Goal: Navigation & Orientation: Find specific page/section

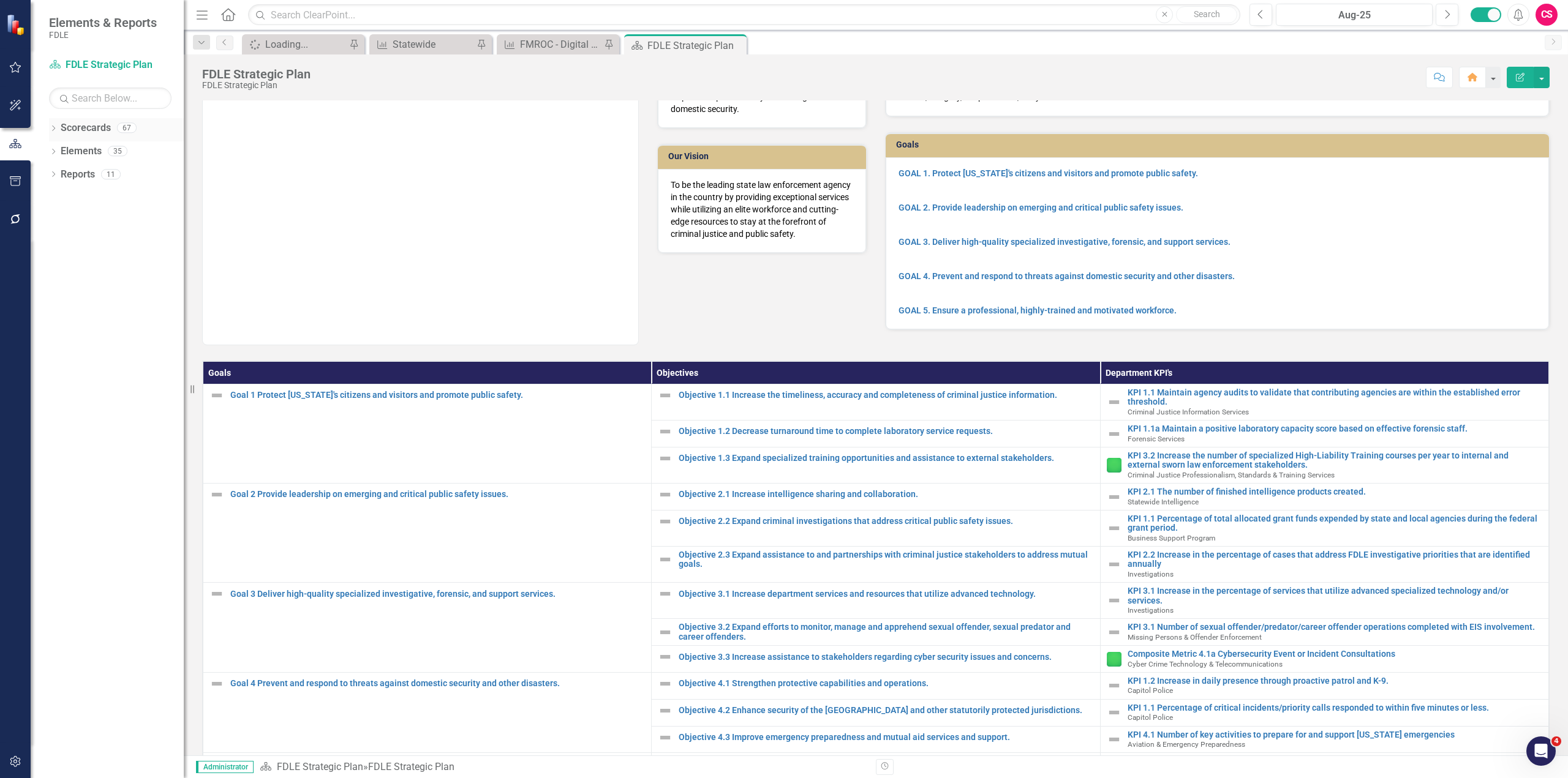
scroll to position [45, 0]
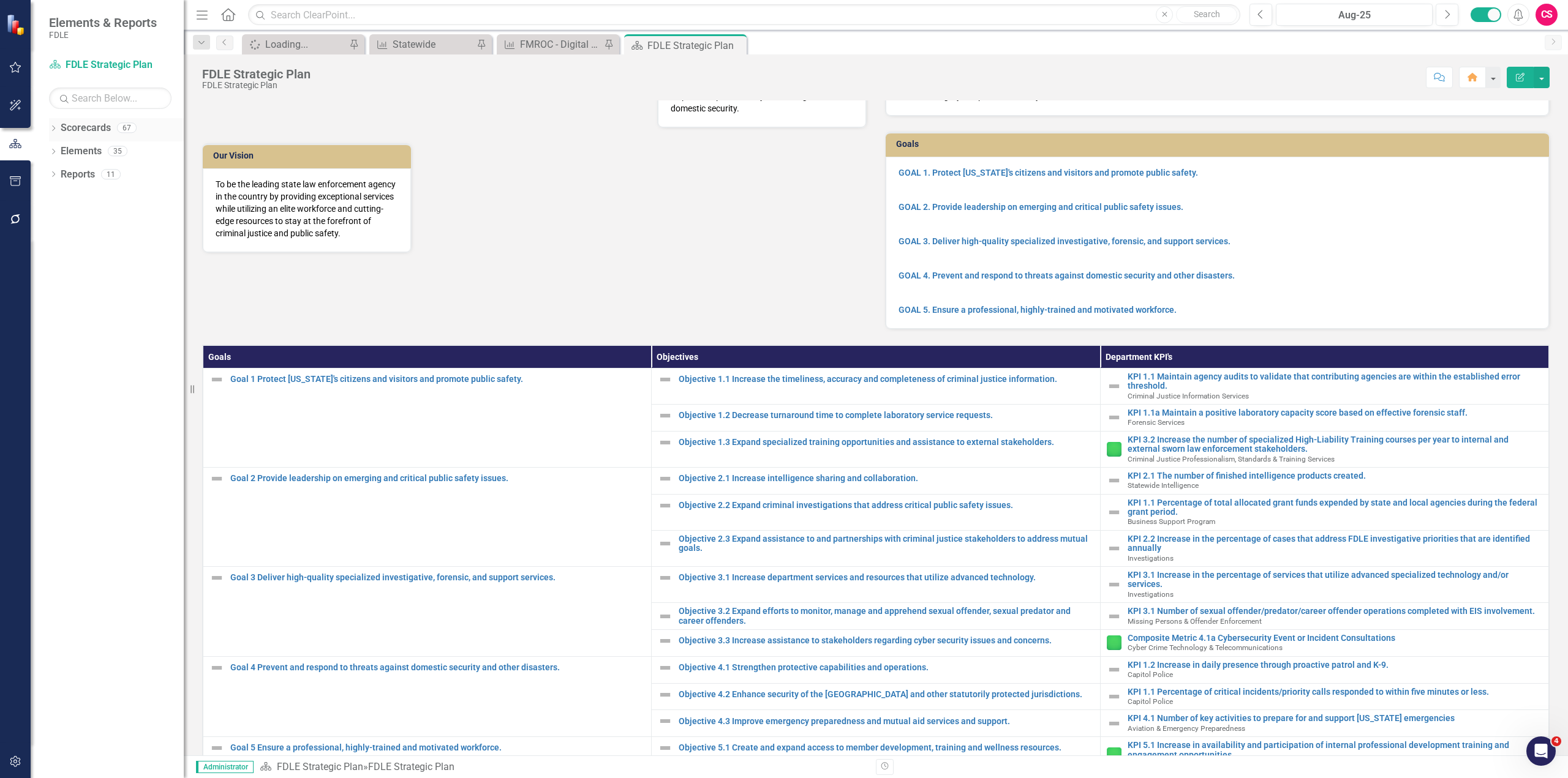
click at [52, 127] on icon "Dropdown" at bounding box center [53, 129] width 8 height 7
click at [130, 178] on link "FDLE Strategic Plan" at bounding box center [125, 175] width 116 height 14
click at [62, 148] on icon "Dropdown" at bounding box center [60, 150] width 9 height 8
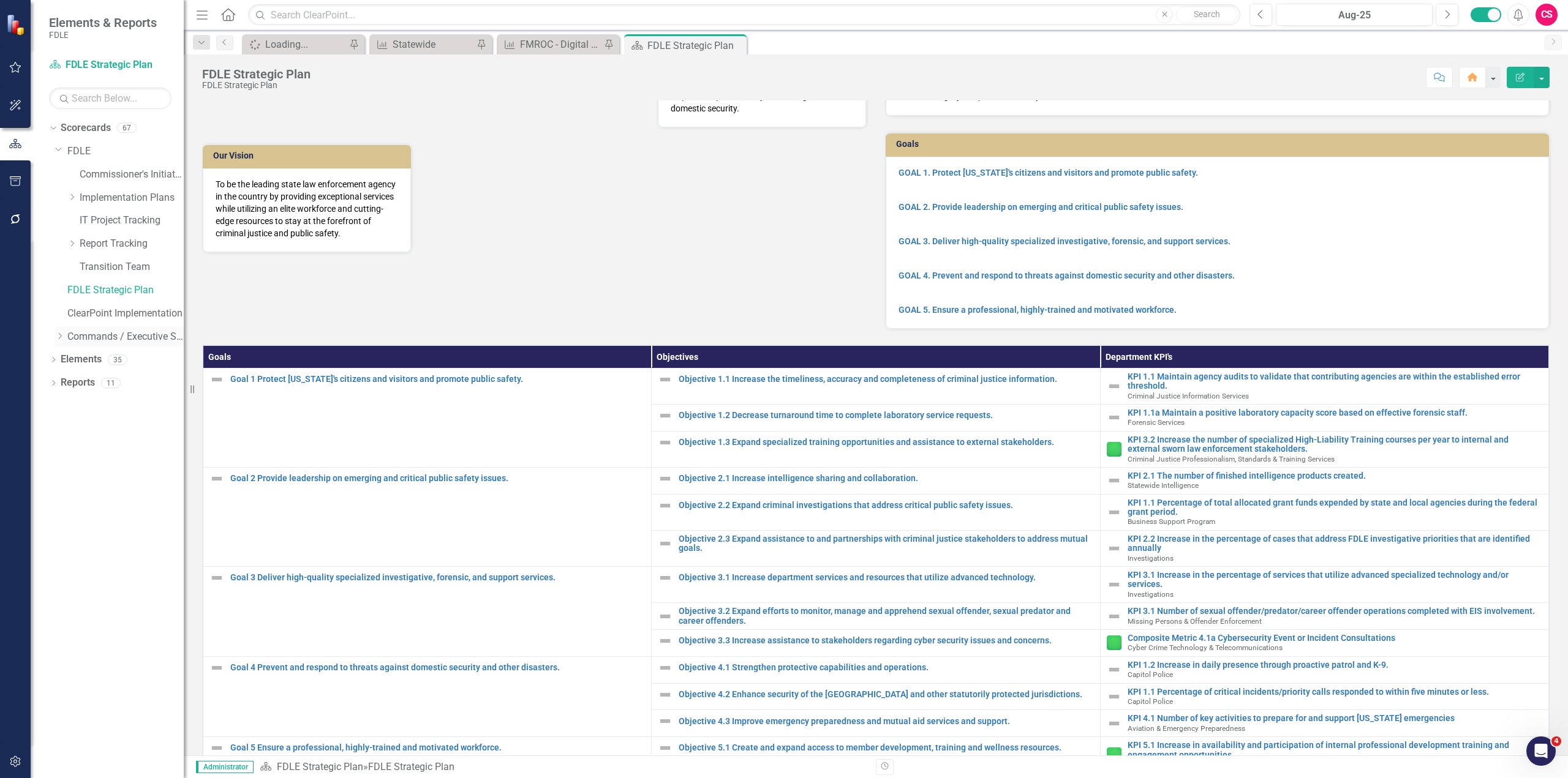
drag, startPoint x: 62, startPoint y: 338, endPoint x: 75, endPoint y: 335, distance: 13.3
click at [62, 338] on icon "Dropdown" at bounding box center [60, 336] width 9 height 8
click at [125, 338] on link "Commands / Executive Support Branch" at bounding box center [125, 337] width 116 height 14
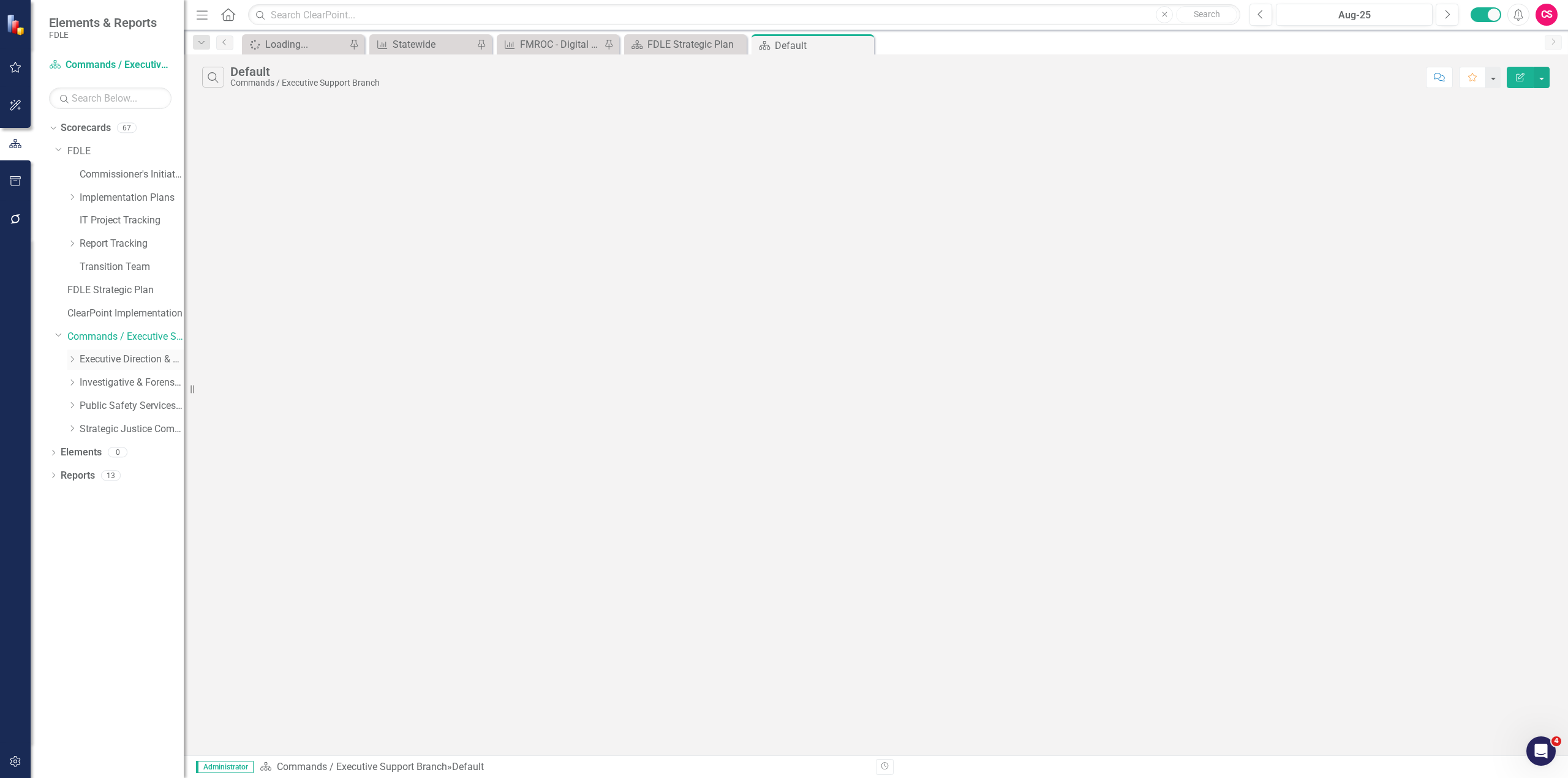
click at [130, 358] on link "Executive Direction & Business Support" at bounding box center [131, 360] width 104 height 14
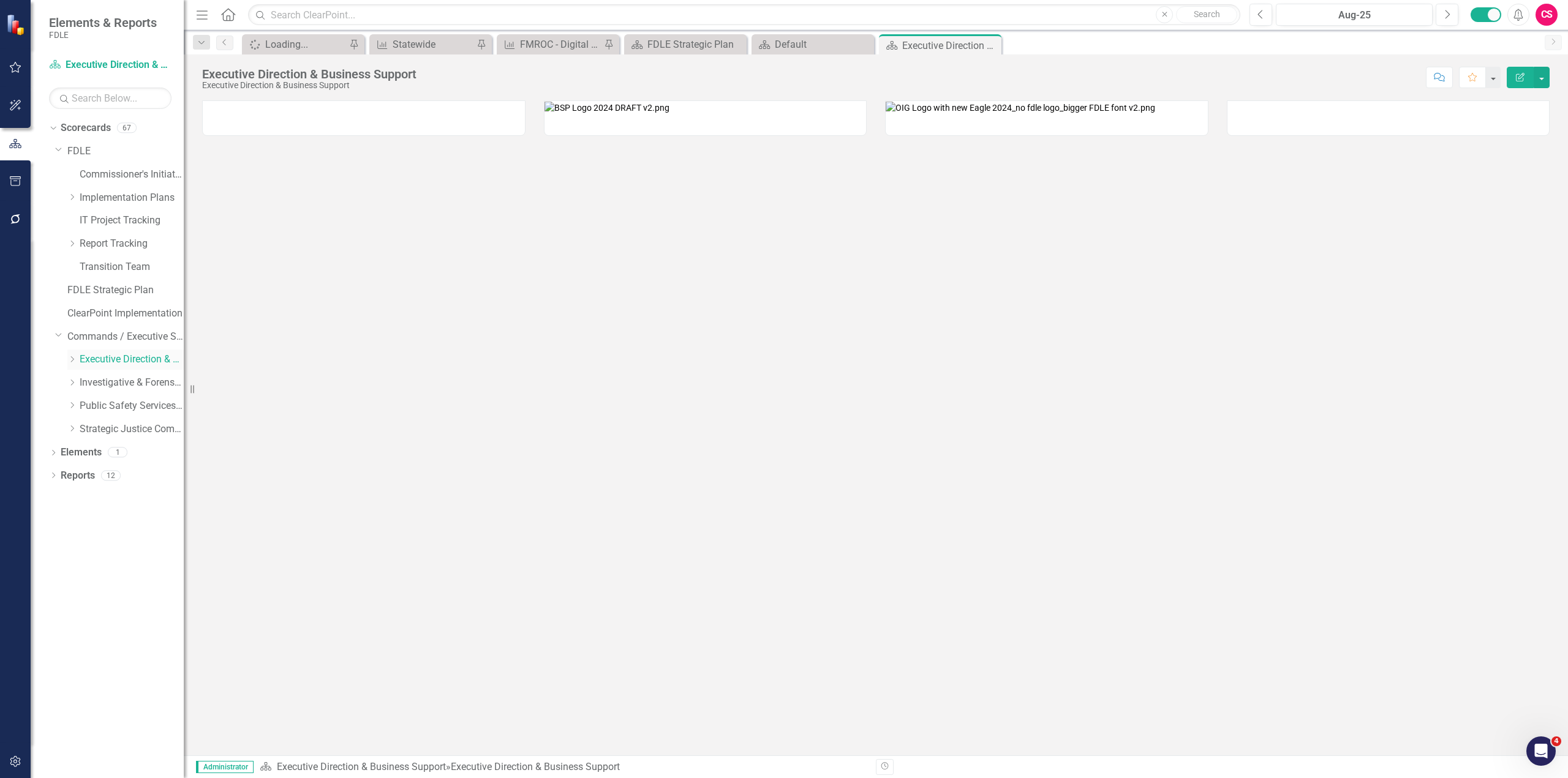
click at [68, 359] on icon "Dropdown" at bounding box center [71, 359] width 9 height 8
click at [17, 760] on icon "button" at bounding box center [15, 761] width 13 height 10
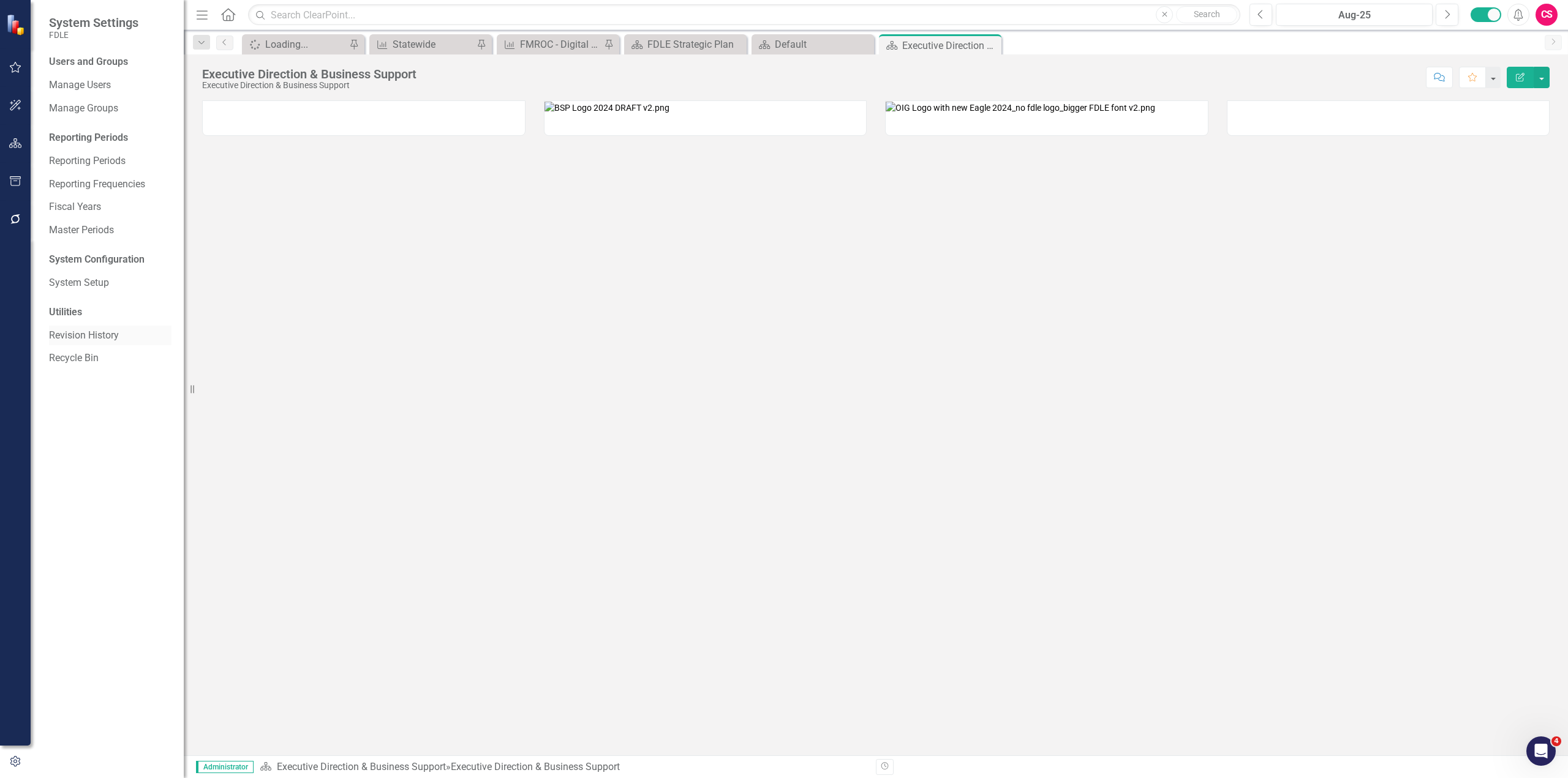
click at [99, 338] on link "Revision History" at bounding box center [110, 335] width 122 height 14
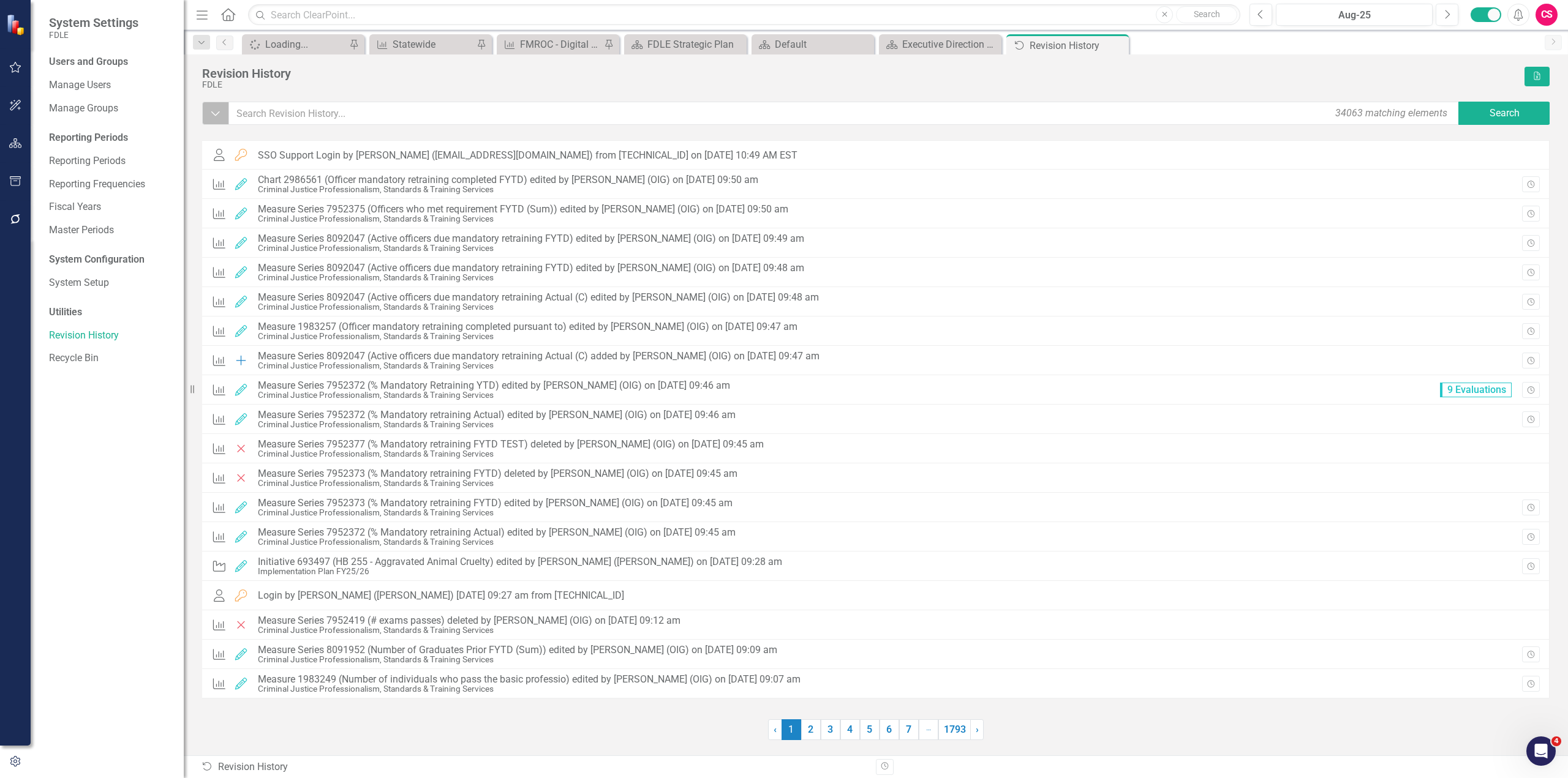
click at [211, 117] on icon "Dropdown" at bounding box center [216, 113] width 11 height 12
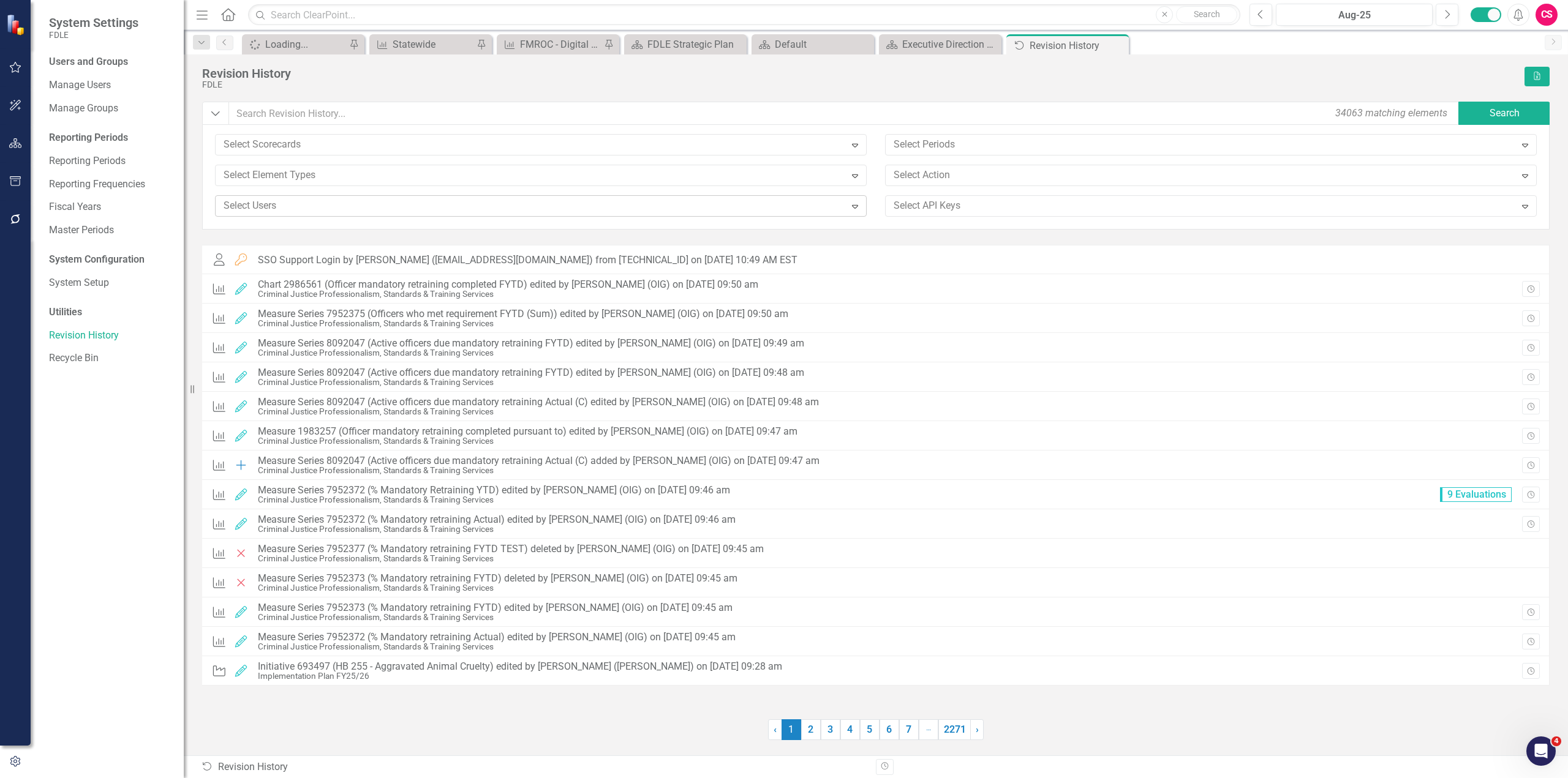
click at [394, 214] on div at bounding box center [532, 206] width 627 height 17
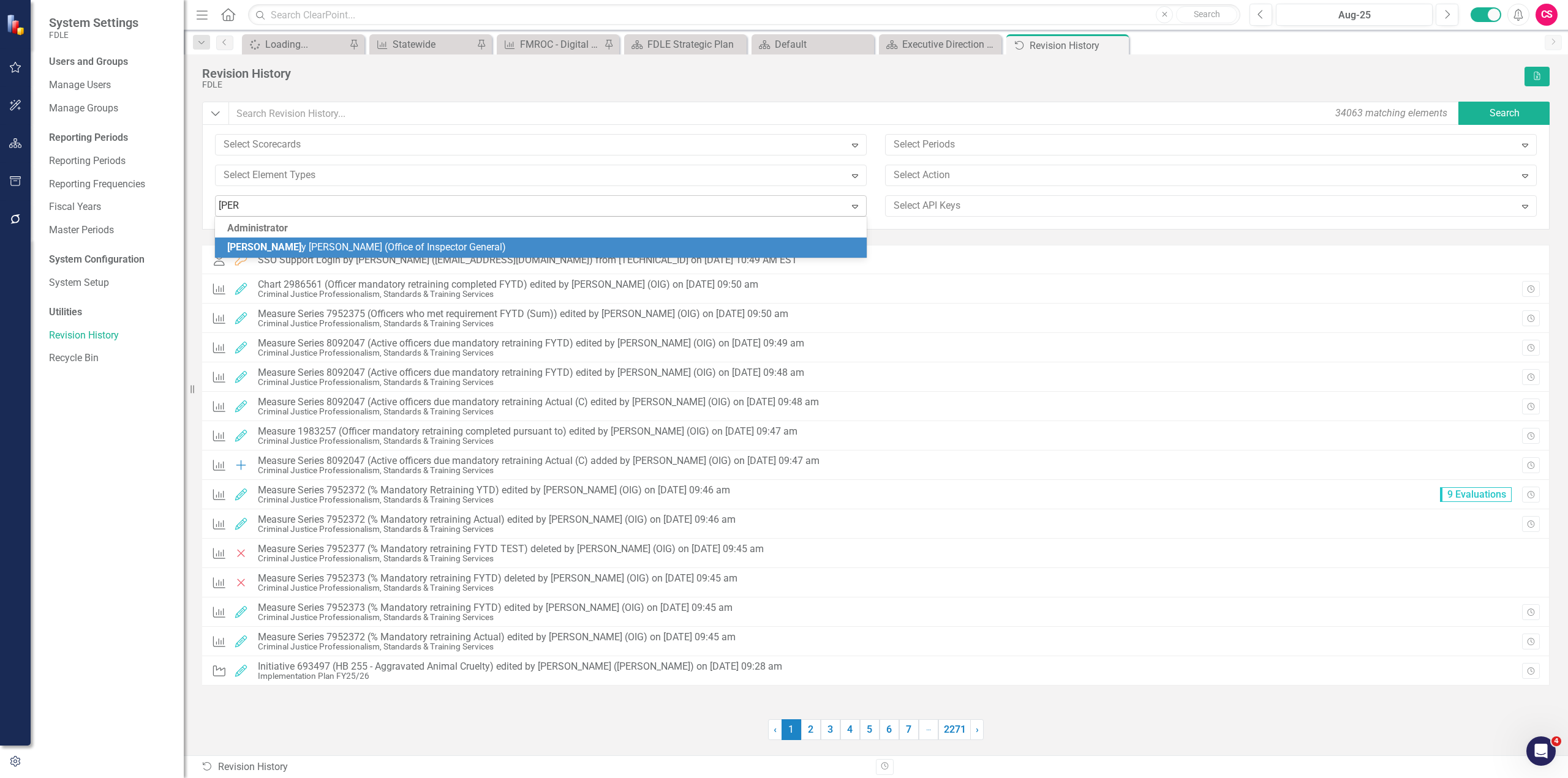
type input "[PERSON_NAME]"
click at [352, 243] on span "[PERSON_NAME] (Office of Inspector General)" at bounding box center [363, 247] width 271 height 12
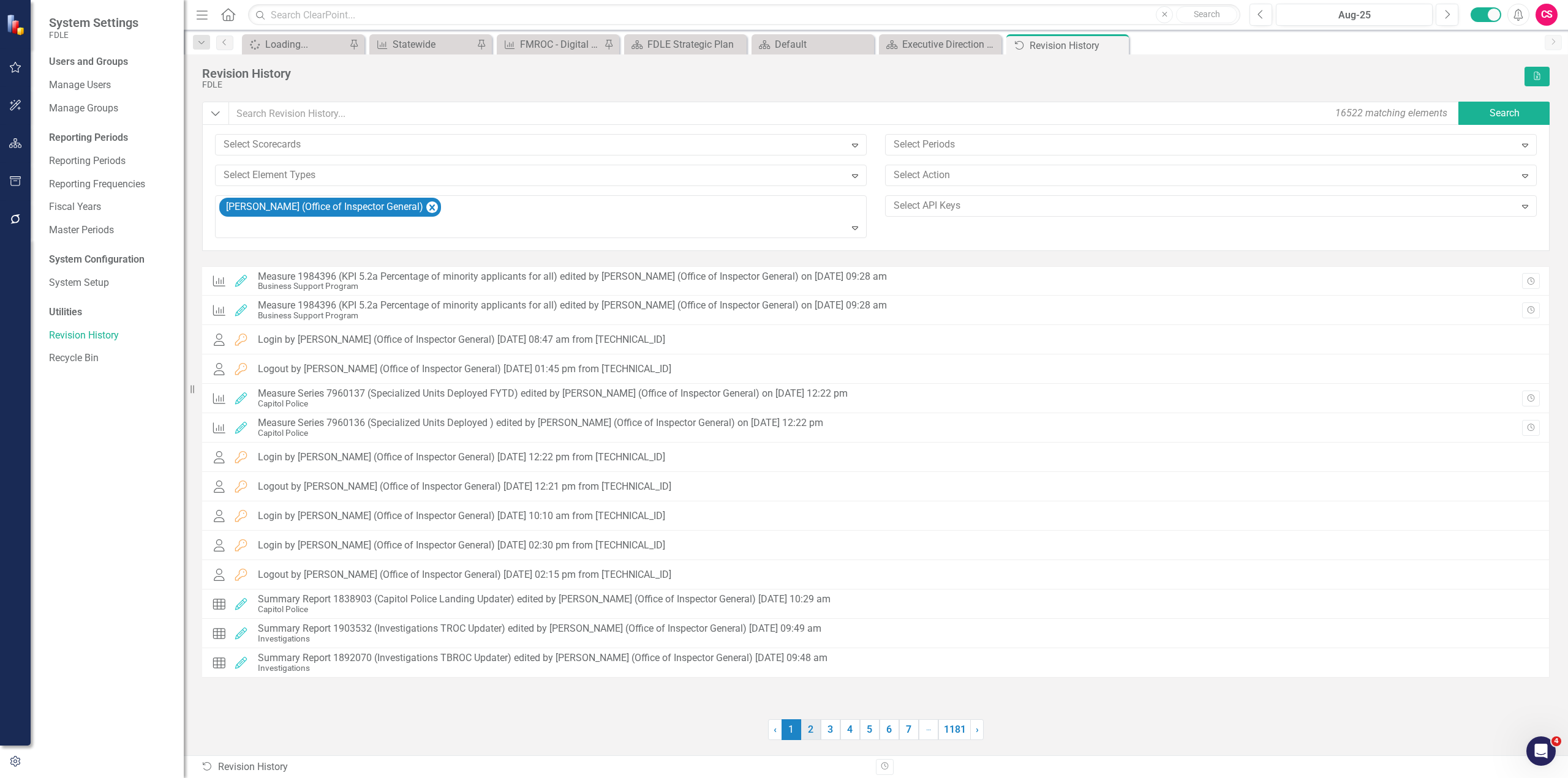
click at [811, 737] on link "2" at bounding box center [811, 730] width 19 height 21
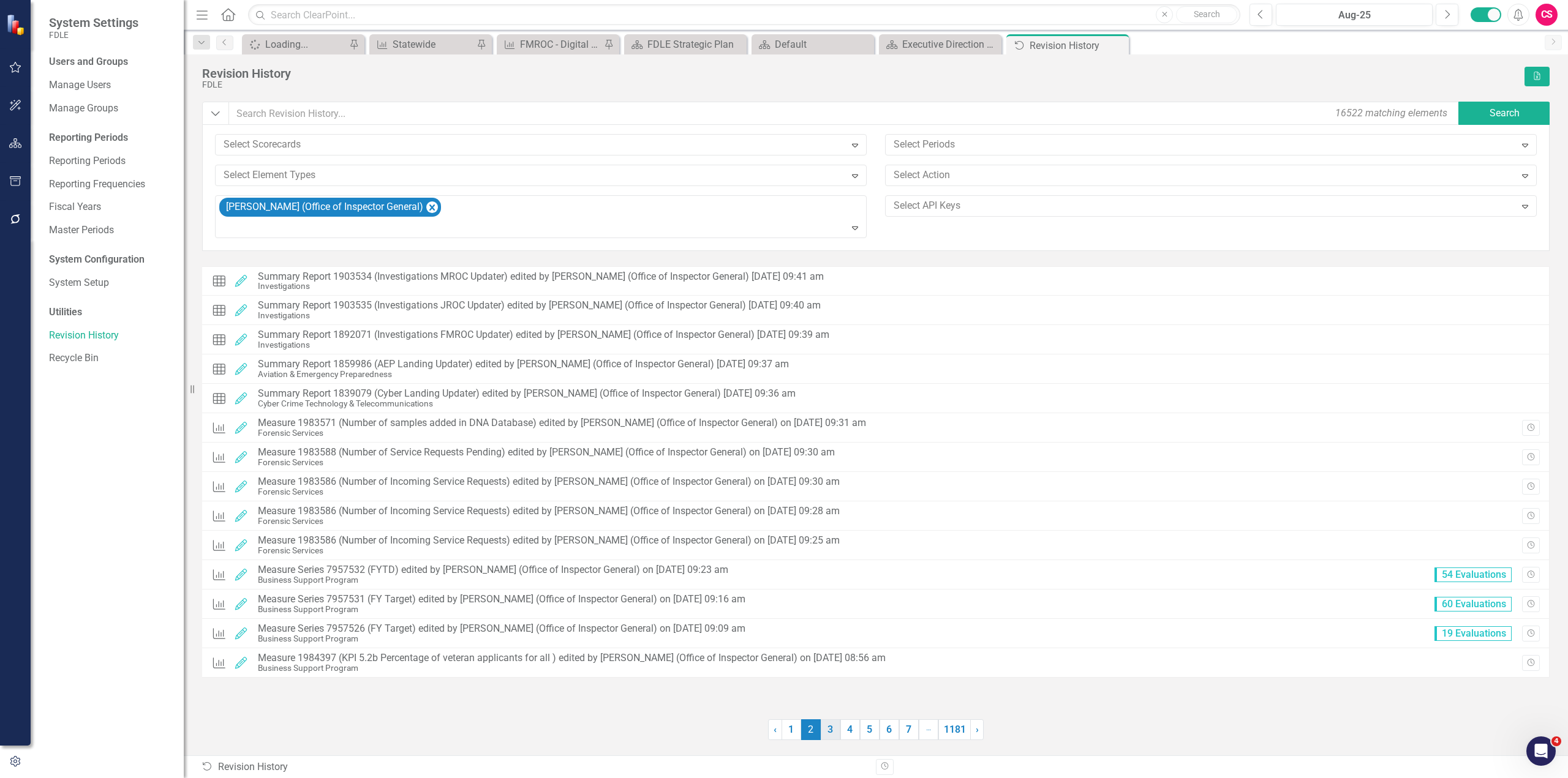
click at [829, 734] on link "3" at bounding box center [830, 730] width 19 height 21
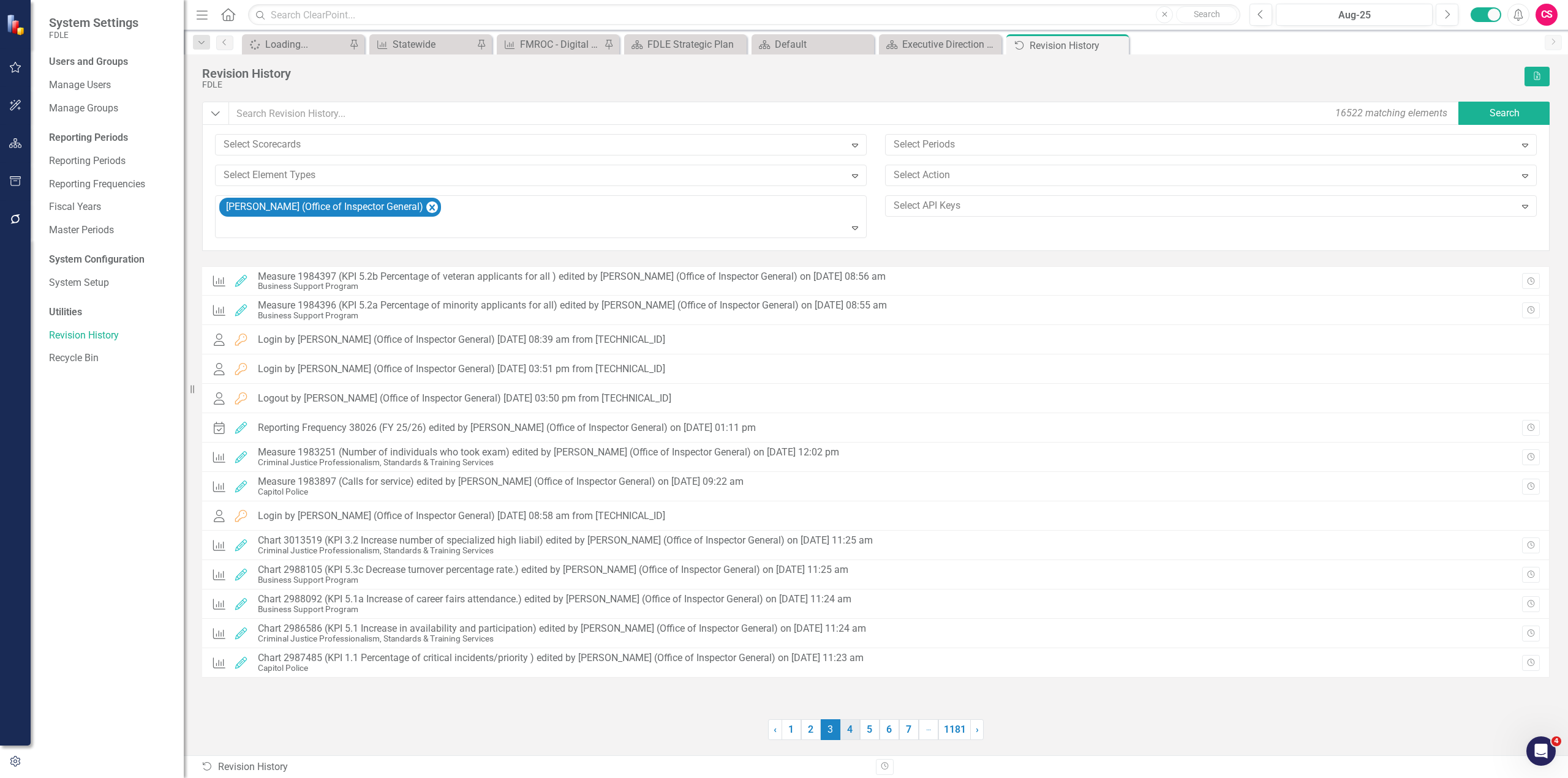
click at [846, 734] on link "4" at bounding box center [850, 730] width 19 height 21
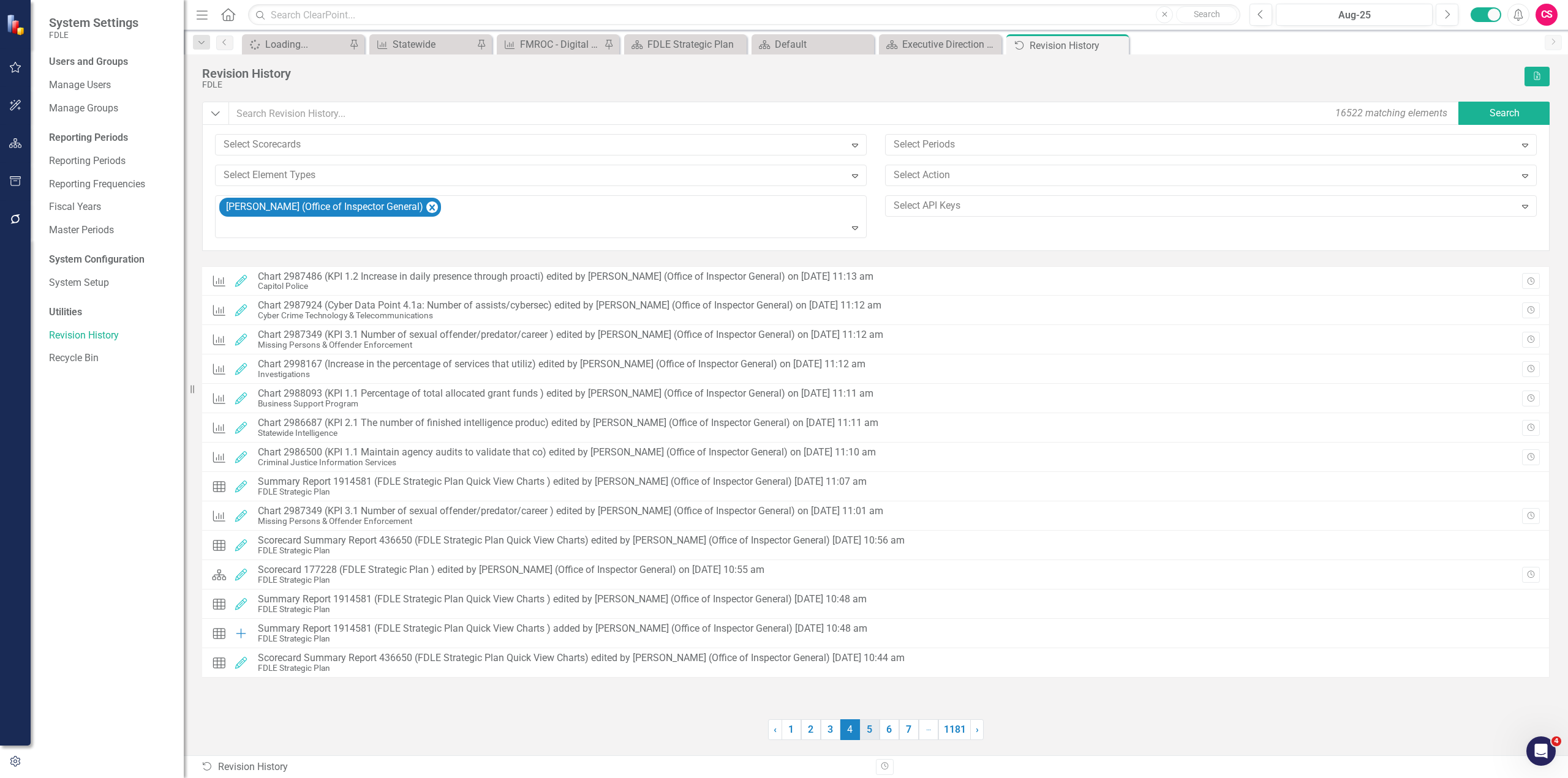
click at [868, 732] on link "5" at bounding box center [870, 730] width 19 height 21
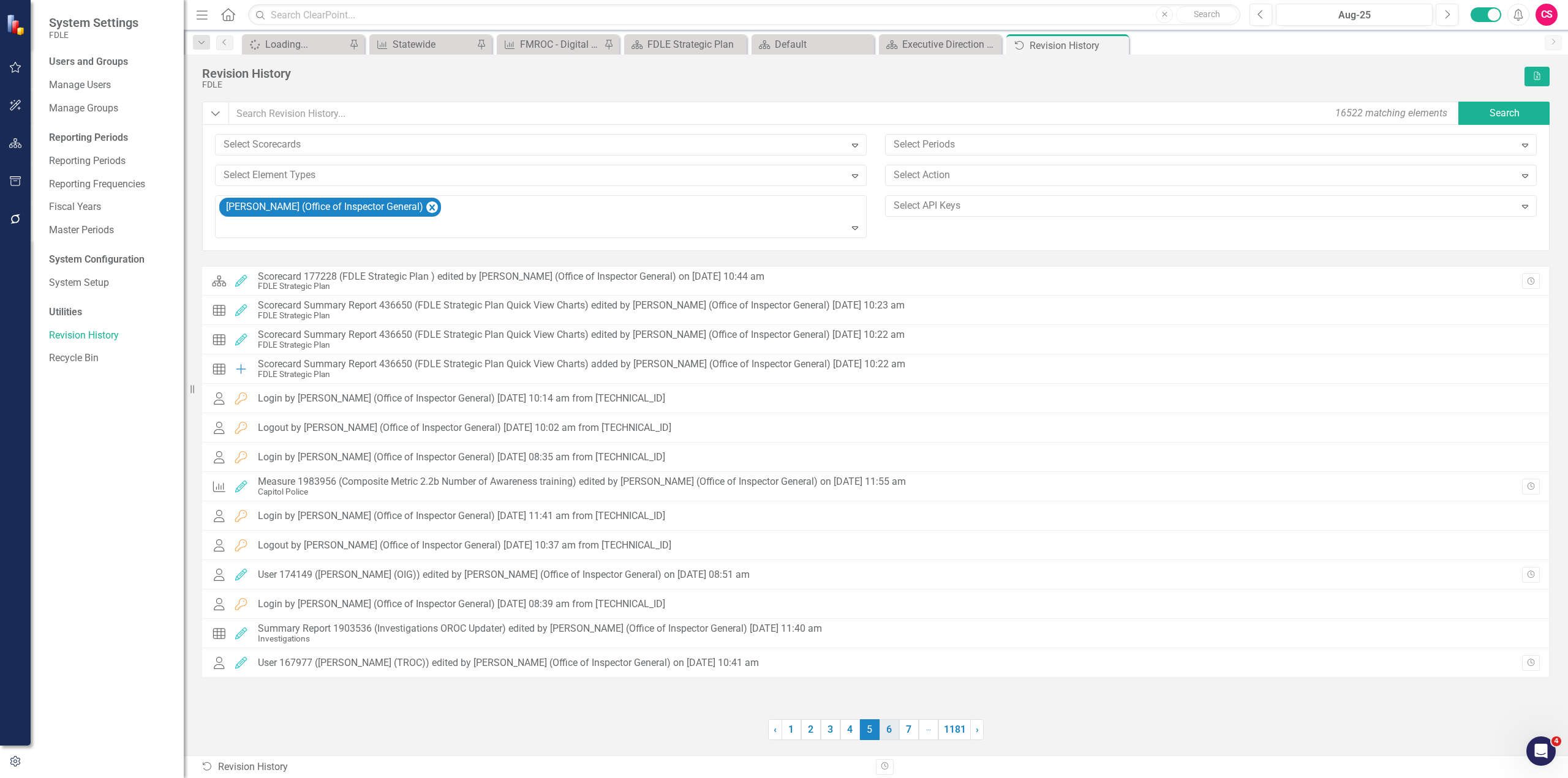
click at [889, 730] on link "6" at bounding box center [889, 730] width 19 height 21
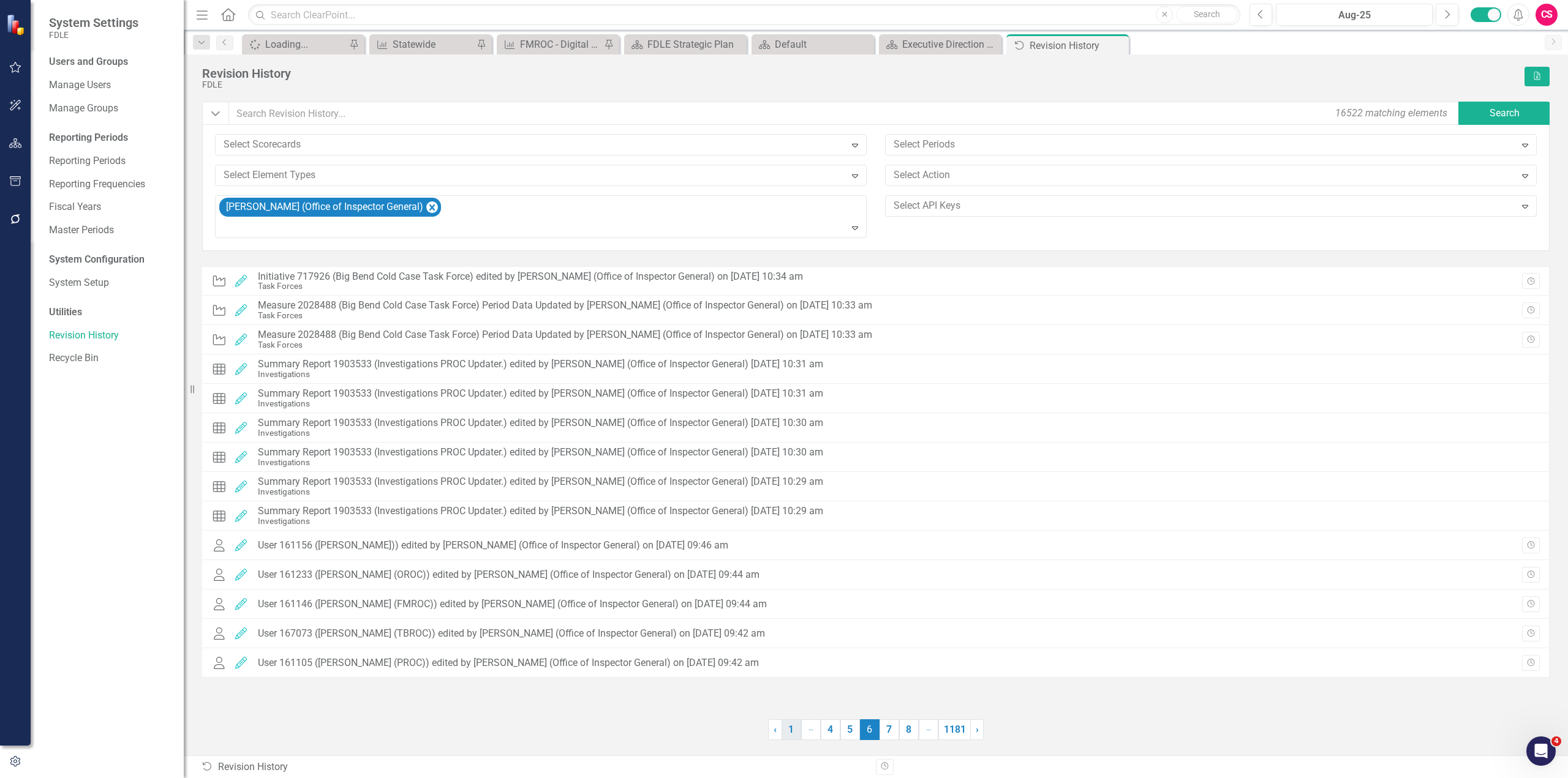
click at [787, 733] on link "1" at bounding box center [792, 730] width 19 height 21
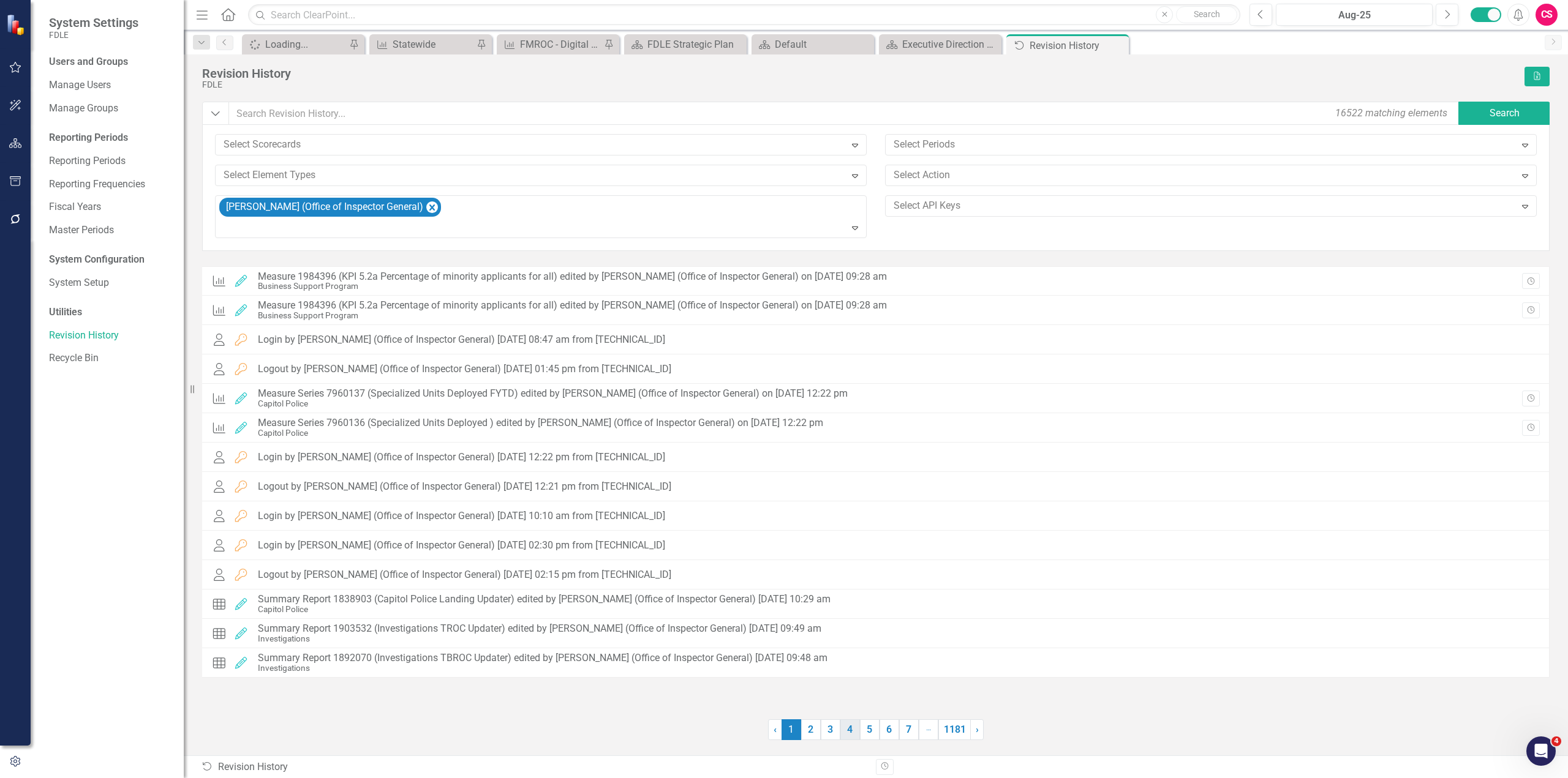
click at [847, 732] on link "4" at bounding box center [850, 730] width 19 height 21
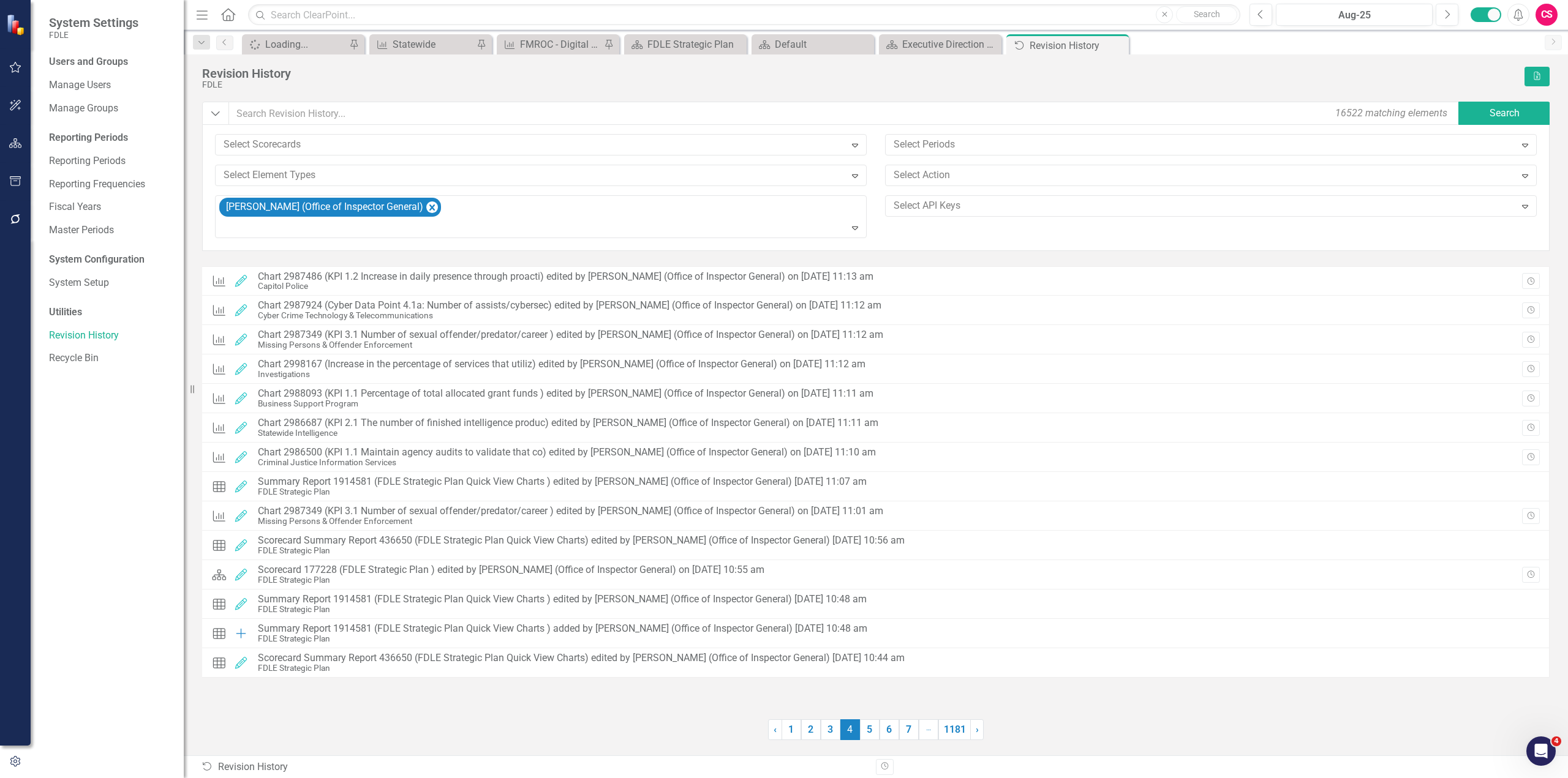
click at [310, 88] on div "FDLE" at bounding box center [860, 84] width 1316 height 9
click at [17, 143] on icon "button" at bounding box center [15, 143] width 13 height 10
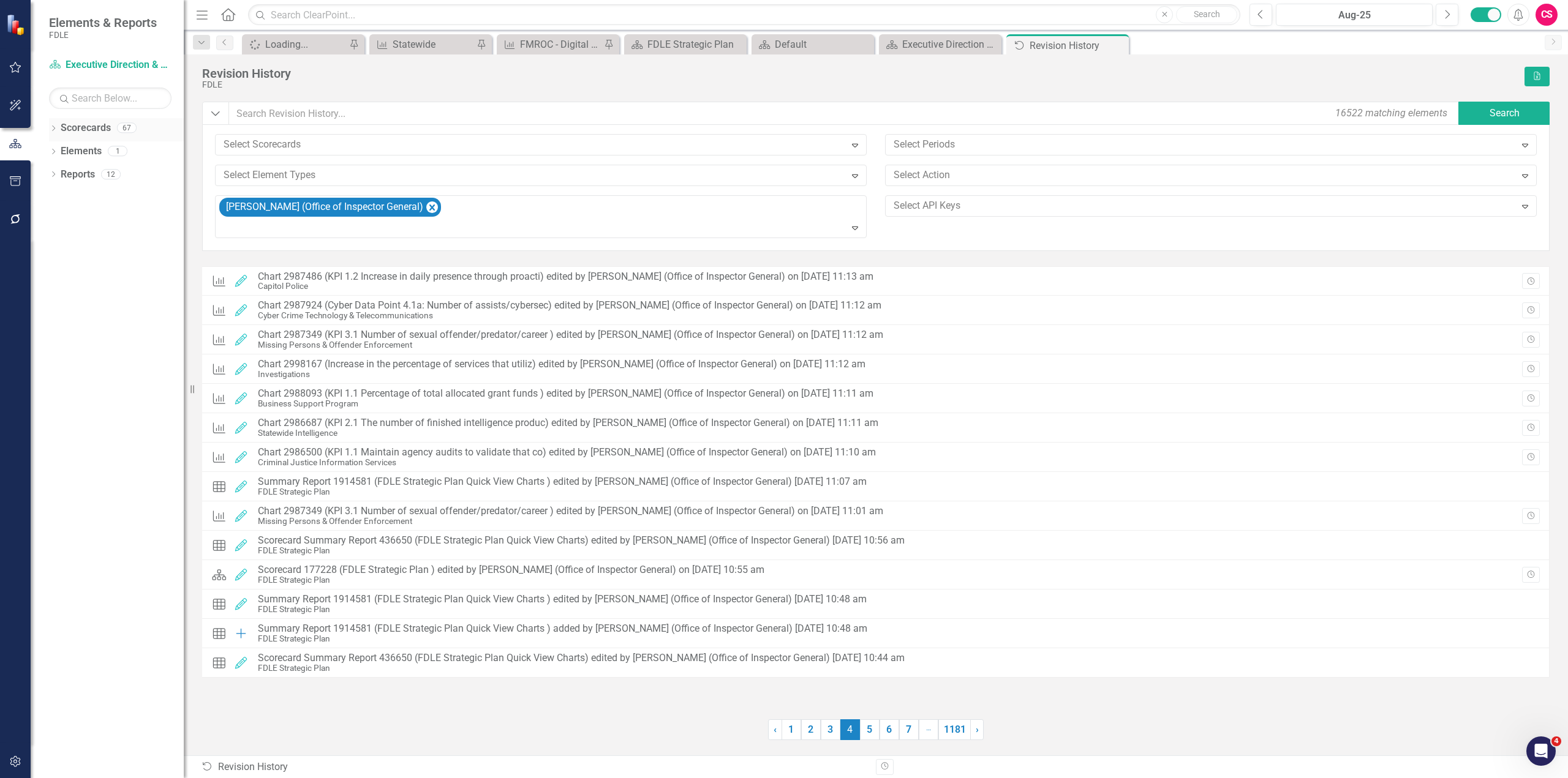
click at [51, 129] on icon "Dropdown" at bounding box center [53, 129] width 8 height 7
click at [80, 154] on link "FDLE" at bounding box center [125, 151] width 116 height 14
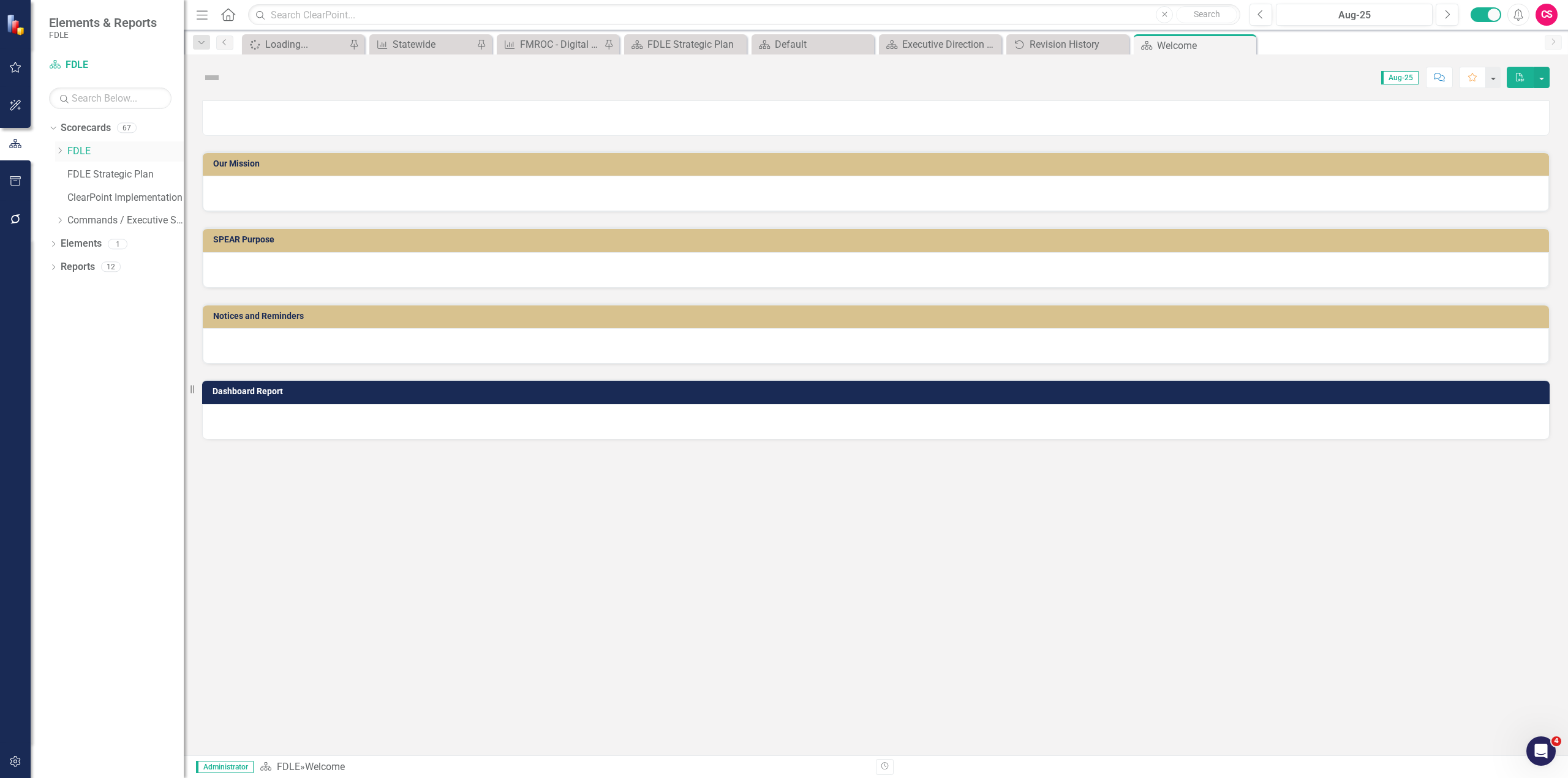
click at [57, 150] on icon "Dropdown" at bounding box center [60, 150] width 9 height 8
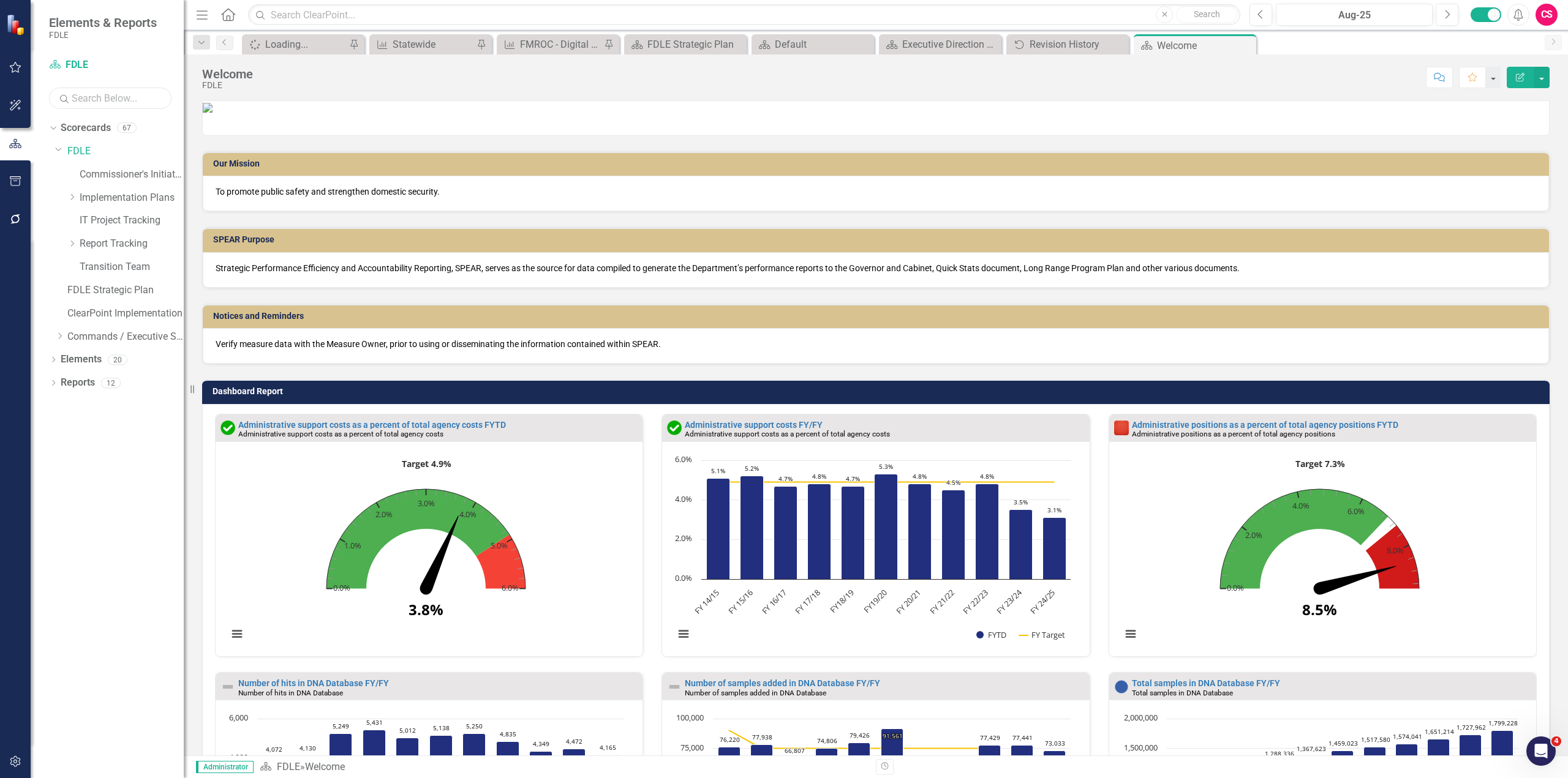
click at [104, 103] on input "text" at bounding box center [110, 98] width 122 height 21
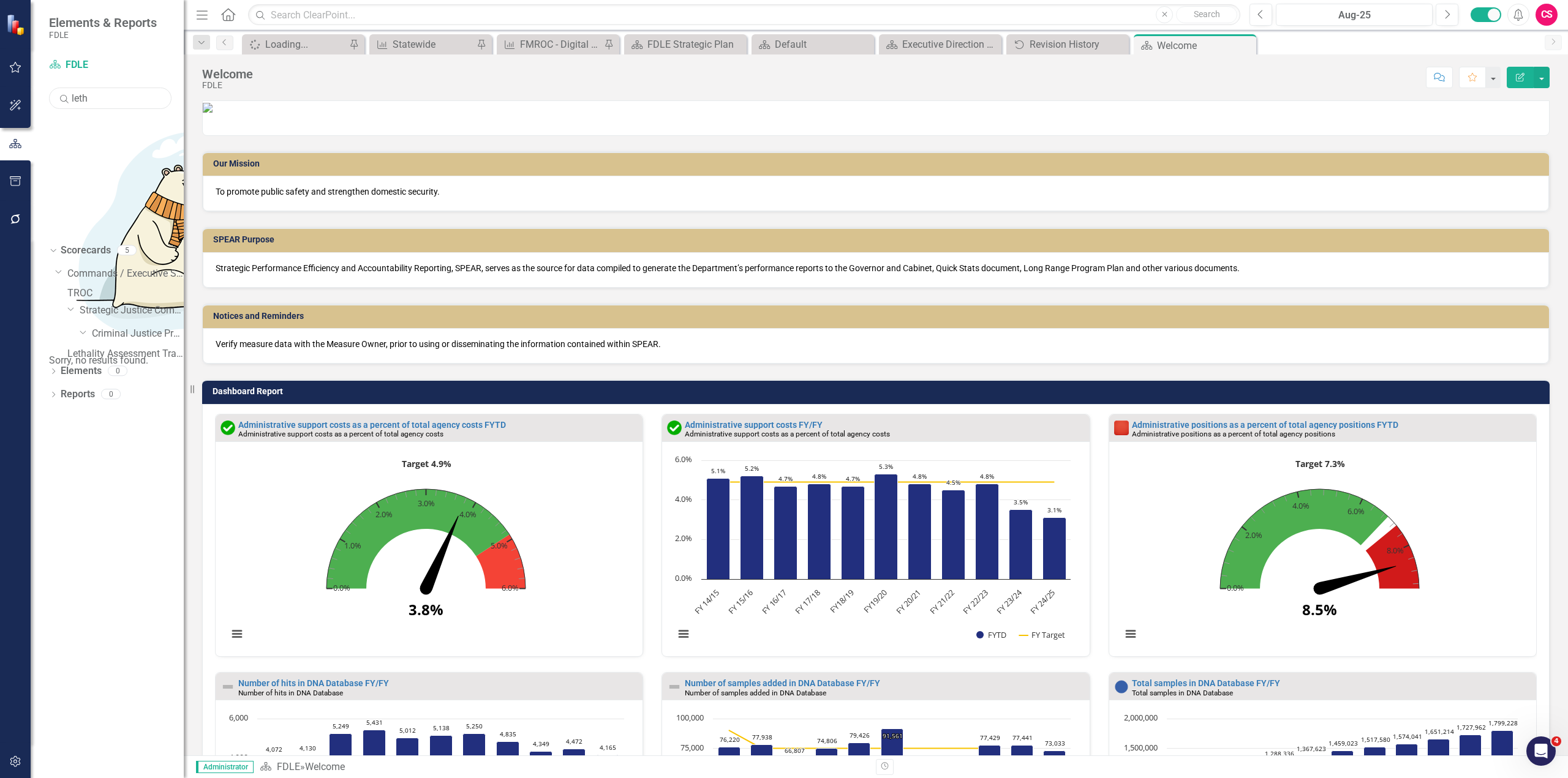
type input "leth"
click at [158, 347] on link "Lethality Assessment Tracking" at bounding box center [125, 354] width 116 height 14
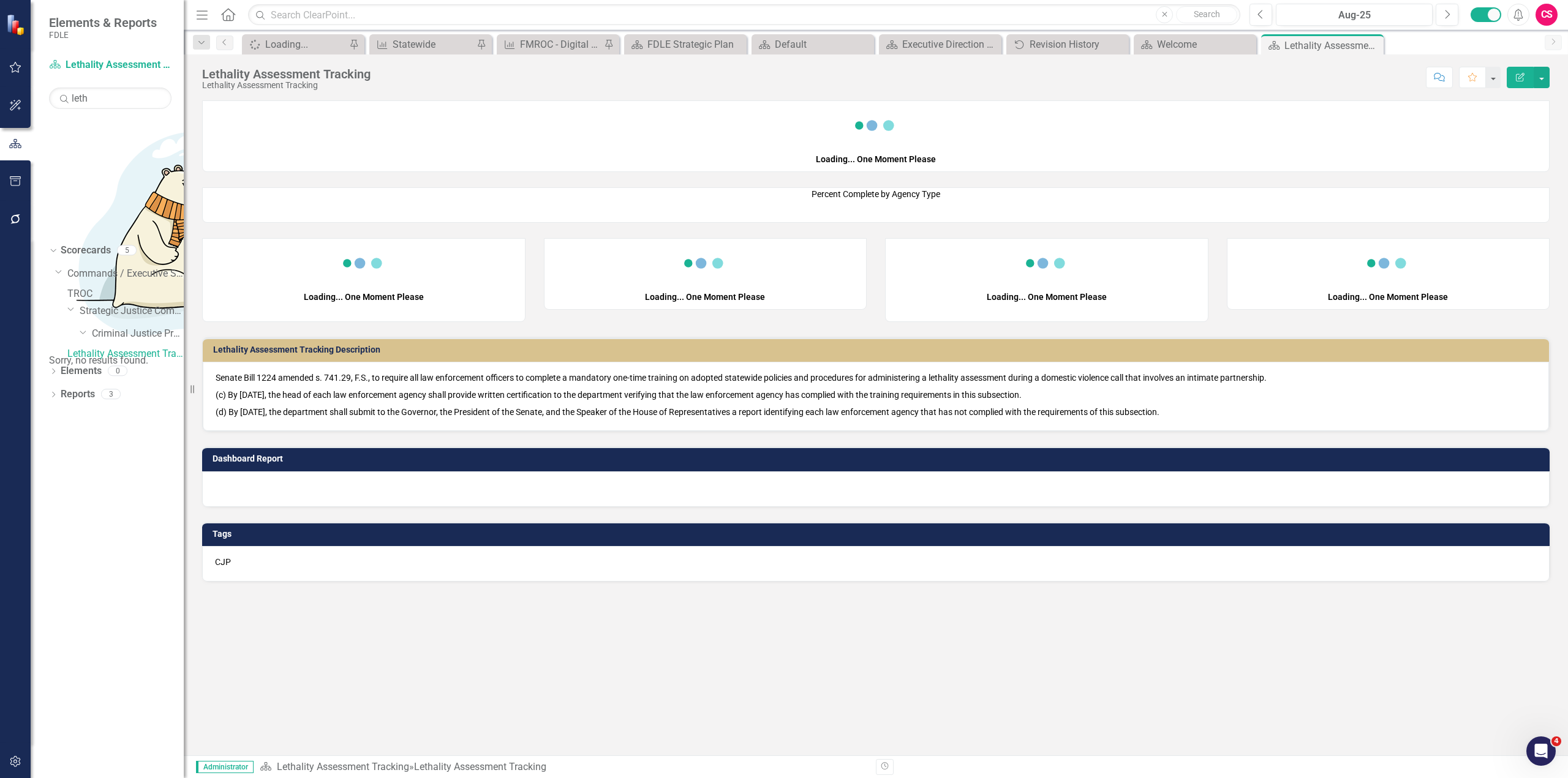
click at [155, 347] on link "Lethality Assessment Tracking" at bounding box center [125, 354] width 116 height 14
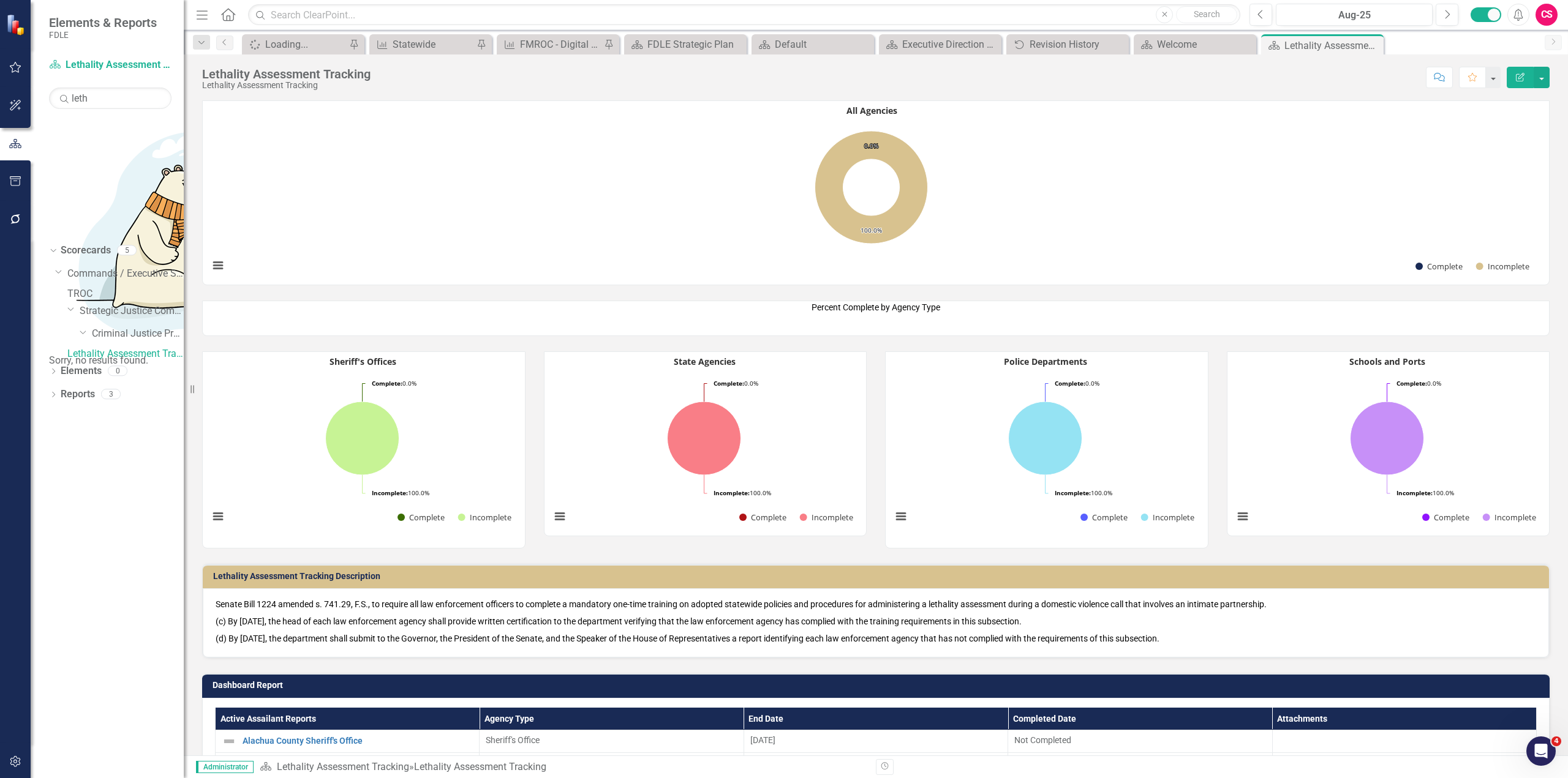
click at [14, 221] on icon "button" at bounding box center [15, 219] width 13 height 10
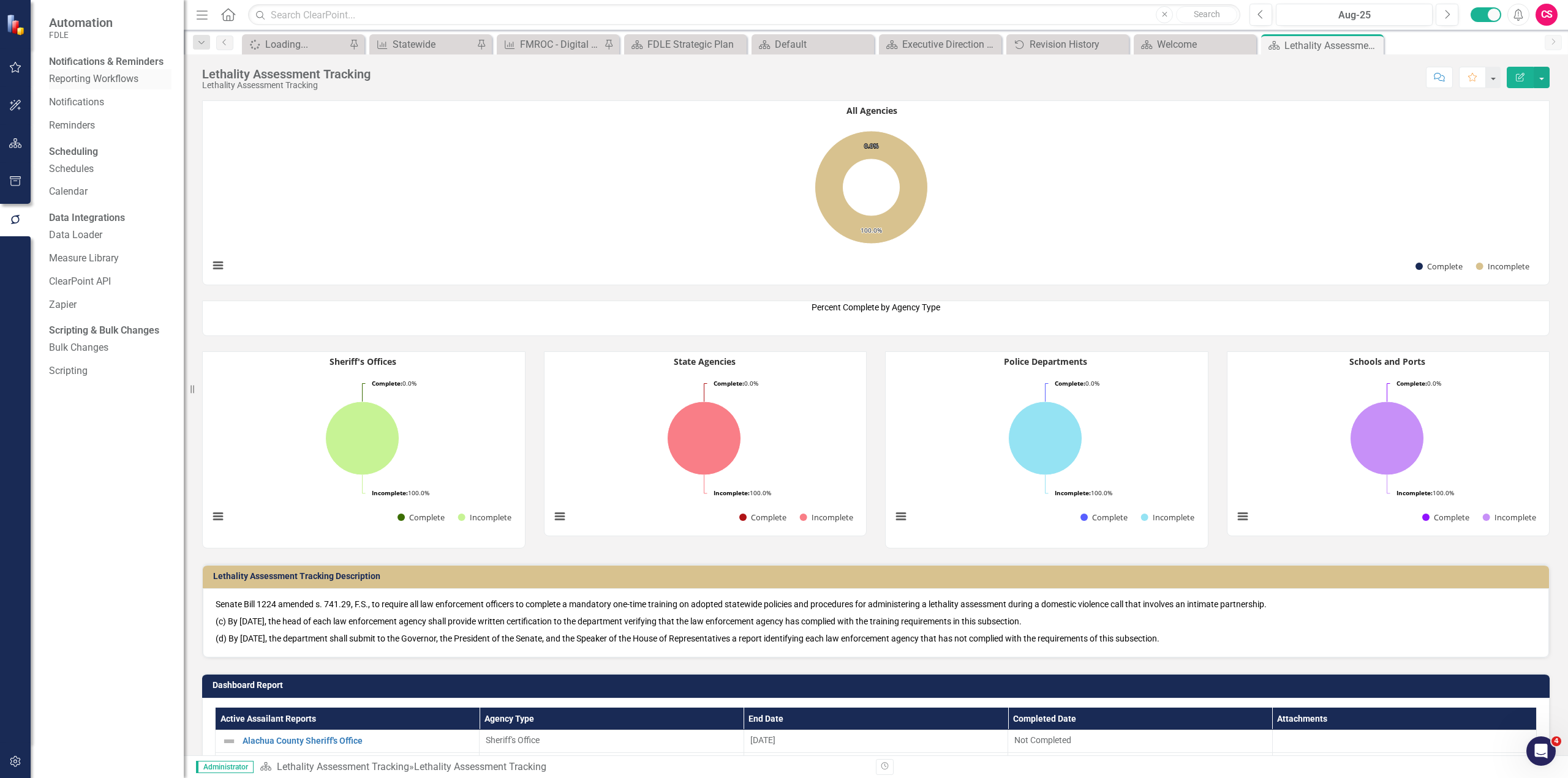
click at [82, 89] on div "Reporting Workflows" at bounding box center [110, 79] width 122 height 20
click at [88, 84] on link "Reporting Workflows" at bounding box center [110, 79] width 122 height 14
